Goal: Information Seeking & Learning: Learn about a topic

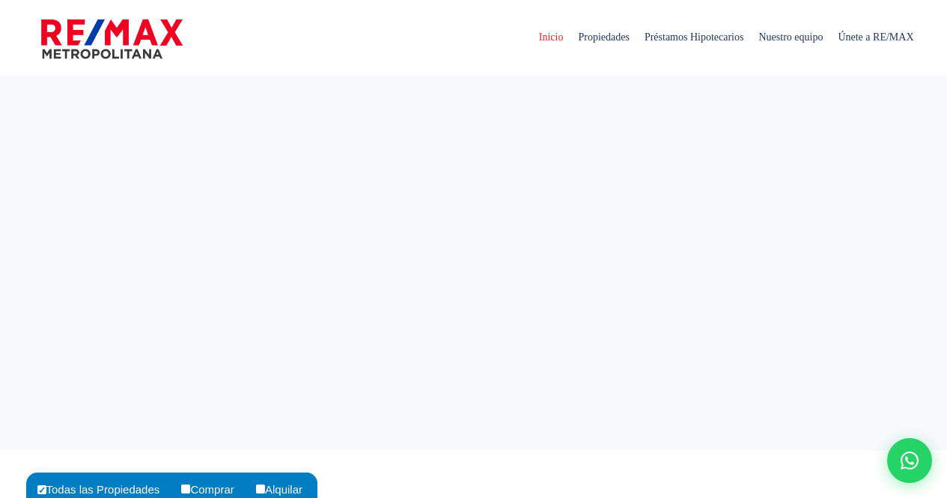
select select
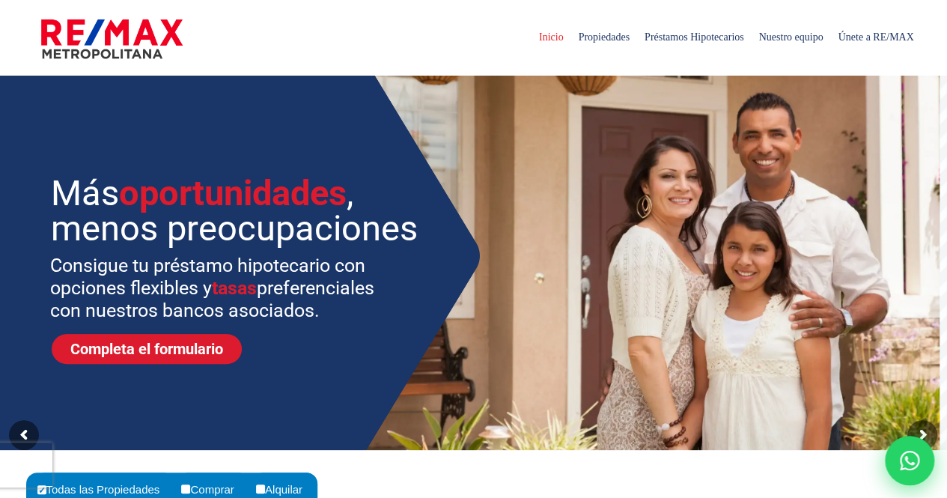
click at [907, 459] on icon at bounding box center [909, 460] width 19 height 19
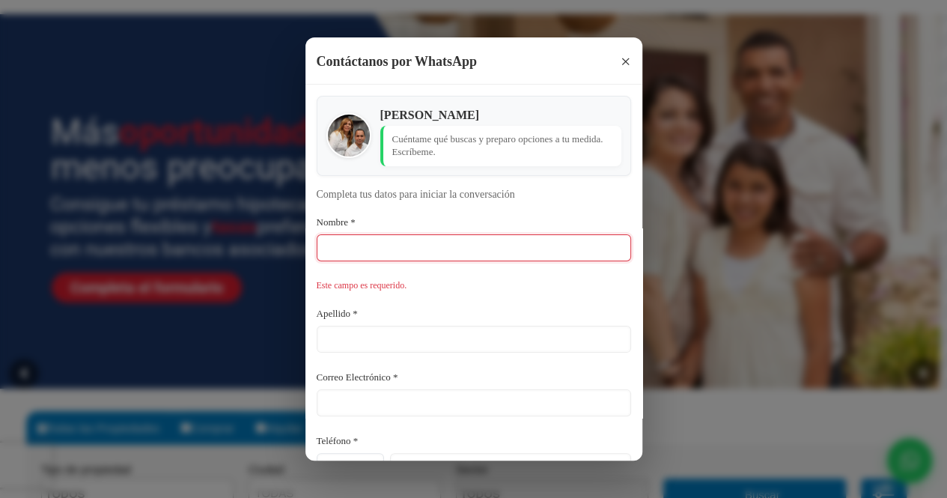
scroll to position [159, 0]
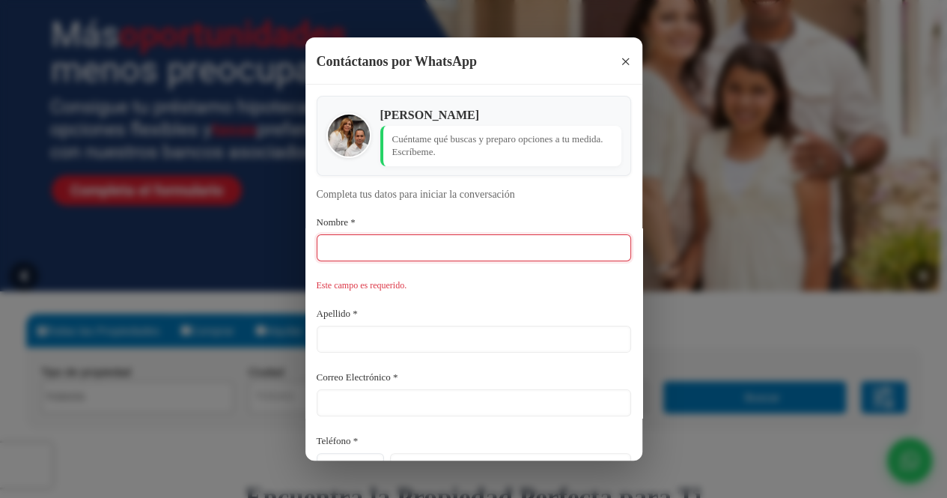
click at [621, 59] on span "×" at bounding box center [626, 61] width 10 height 18
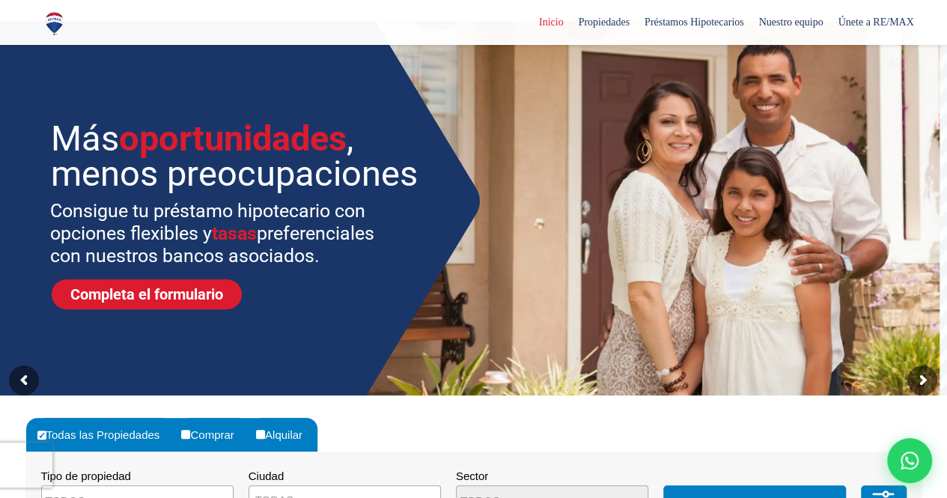
scroll to position [0, 0]
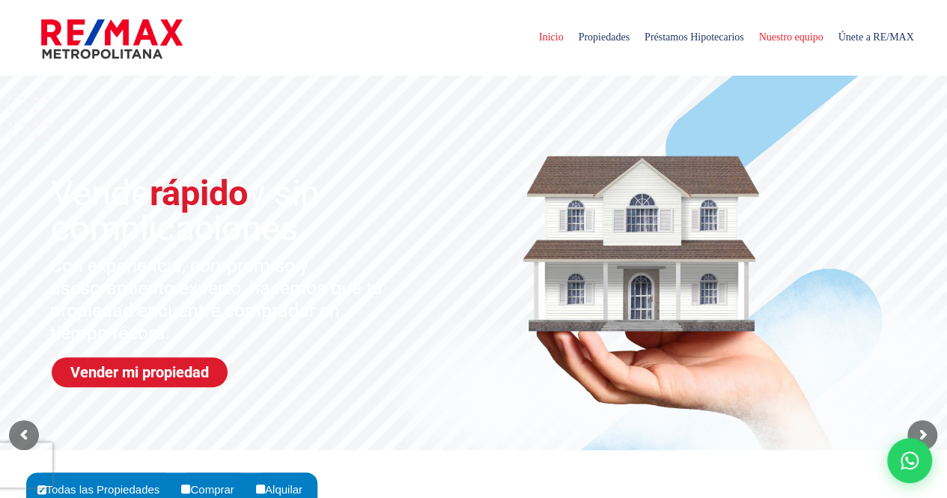
click at [799, 42] on span "Nuestro equipo" at bounding box center [790, 37] width 79 height 45
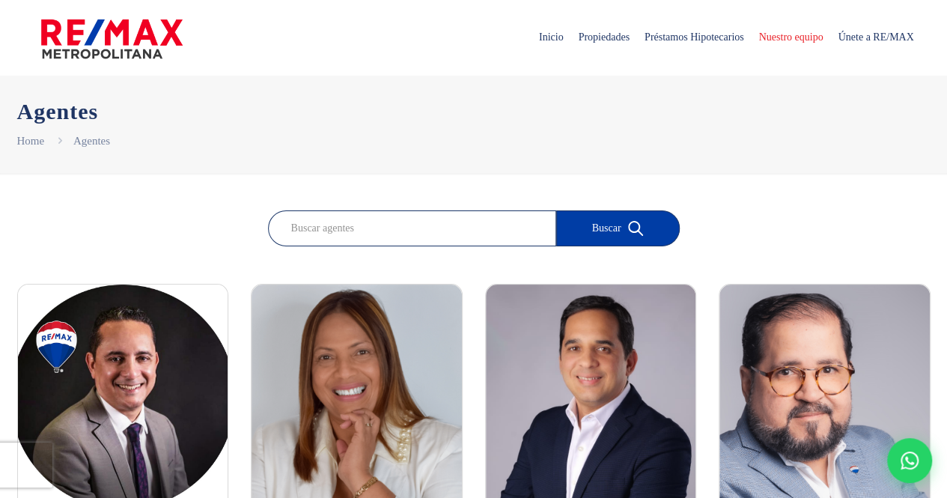
click at [570, 45] on span "Propiedades" at bounding box center [603, 37] width 66 height 45
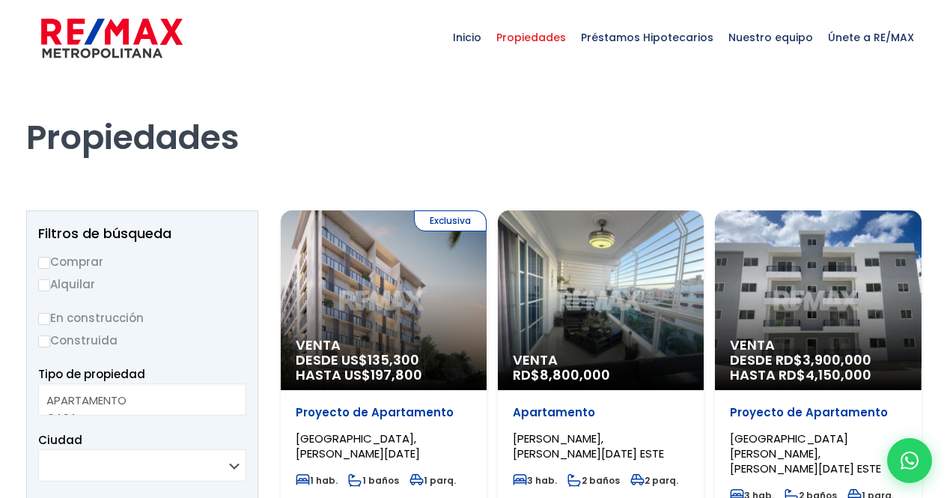
select select
